Goal: Check status: Check status

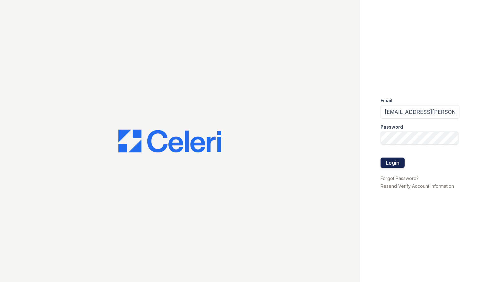
click at [397, 158] on button "Login" at bounding box center [393, 162] width 24 height 10
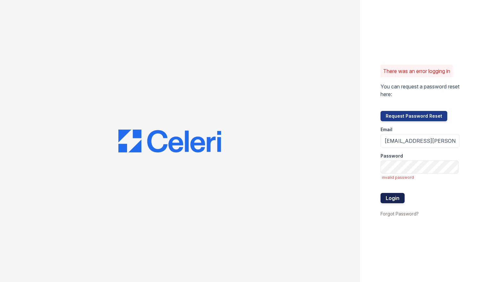
click at [394, 200] on button "Login" at bounding box center [393, 198] width 24 height 10
click at [331, 163] on div "There was an error logging in You can request a password reset here: Request Pa…" at bounding box center [240, 141] width 480 height 282
click at [381, 193] on button "Login" at bounding box center [393, 198] width 24 height 10
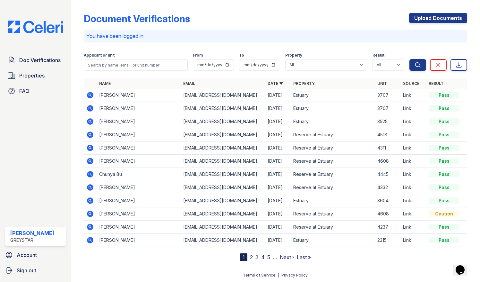
click at [280, 83] on link "Date ▼" at bounding box center [275, 83] width 15 height 5
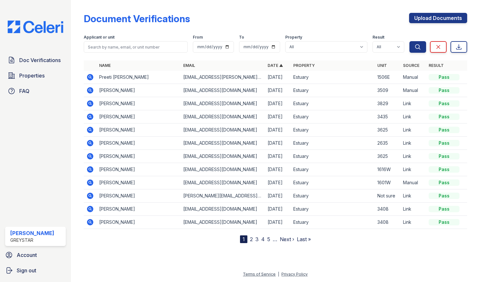
click at [282, 67] on link "Date ▲" at bounding box center [275, 65] width 15 height 5
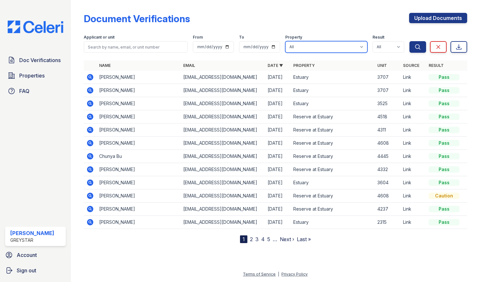
click at [301, 51] on select "All Estuary Reserve at Estuary" at bounding box center [327, 47] width 82 height 12
select select "4801"
click at [286, 41] on select "All Estuary Reserve at Estuary" at bounding box center [327, 47] width 82 height 12
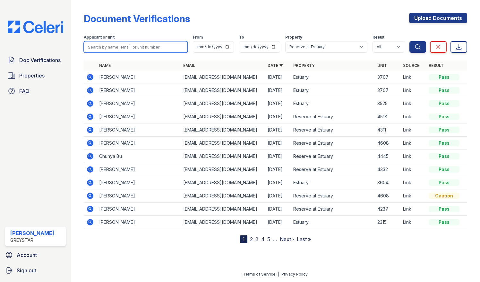
click at [158, 46] on input "search" at bounding box center [136, 47] width 104 height 12
type input "460"
click at [410, 41] on button "Search" at bounding box center [418, 47] width 17 height 12
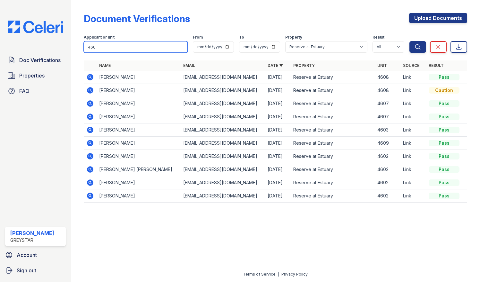
click at [151, 45] on input "460" at bounding box center [136, 47] width 104 height 12
click at [155, 30] on form "Applicant or unit 460 From To Property All Estuary Reserve at Estuary Result Al…" at bounding box center [276, 43] width 384 height 26
click at [144, 44] on input "460" at bounding box center [136, 47] width 104 height 12
type input "4607"
click at [410, 41] on button "Search" at bounding box center [418, 47] width 17 height 12
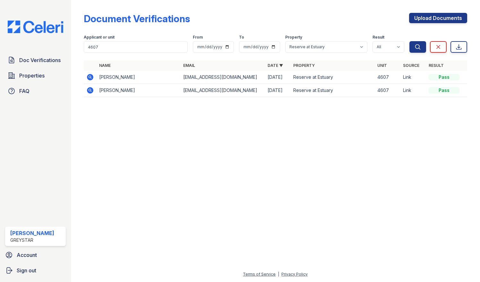
click at [91, 88] on icon at bounding box center [90, 90] width 6 height 6
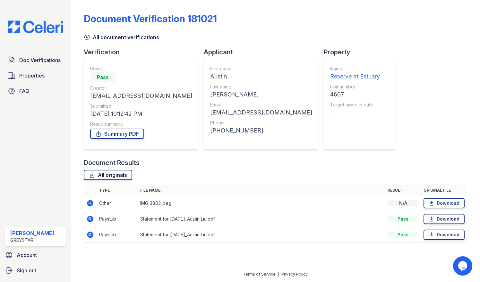
click at [113, 174] on link "All originals" at bounding box center [108, 175] width 48 height 10
click at [109, 134] on link "Summary PDF" at bounding box center [117, 133] width 54 height 10
click at [324, 155] on div "Property Name Reserve at Estuary Unit number 4607 Target move in date -" at bounding box center [362, 103] width 77 height 110
click at [391, 179] on div "All originals" at bounding box center [276, 175] width 384 height 10
click at [442, 233] on link "Download" at bounding box center [444, 234] width 41 height 10
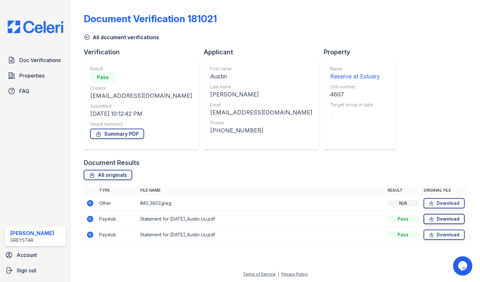
click at [443, 219] on link "Download" at bounding box center [444, 219] width 41 height 10
click at [445, 202] on link "Download" at bounding box center [444, 203] width 41 height 10
click at [434, 35] on div "All document verifications" at bounding box center [276, 36] width 384 height 12
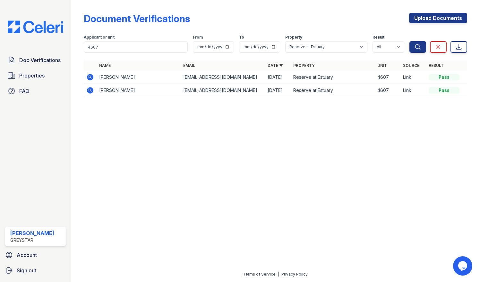
click at [89, 78] on icon at bounding box center [90, 77] width 6 height 6
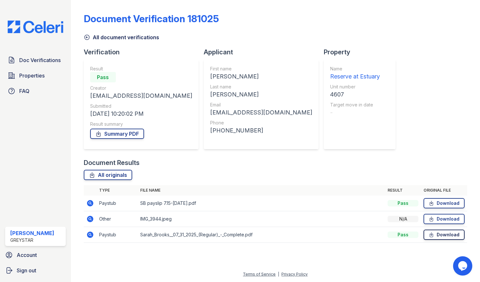
click at [431, 236] on icon at bounding box center [431, 234] width 5 height 6
click at [437, 221] on link "Download" at bounding box center [444, 219] width 41 height 10
click at [447, 203] on link "Download" at bounding box center [444, 203] width 41 height 10
click at [456, 162] on div "Document Results" at bounding box center [276, 162] width 384 height 9
click at [444, 76] on div "Document Verification 181025 All document verifications Verification Result Pas…" at bounding box center [276, 126] width 384 height 246
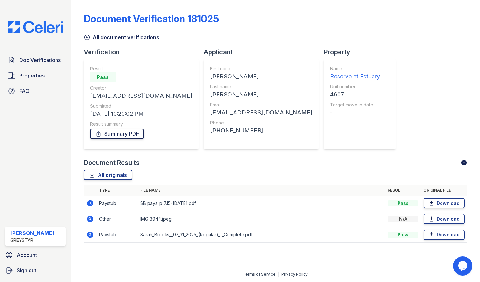
click at [113, 136] on link "Summary PDF" at bounding box center [117, 133] width 54 height 10
click at [449, 82] on div "Document Verification 181025 All document verifications Verification Result Pas…" at bounding box center [276, 126] width 384 height 246
